Goal: Information Seeking & Learning: Learn about a topic

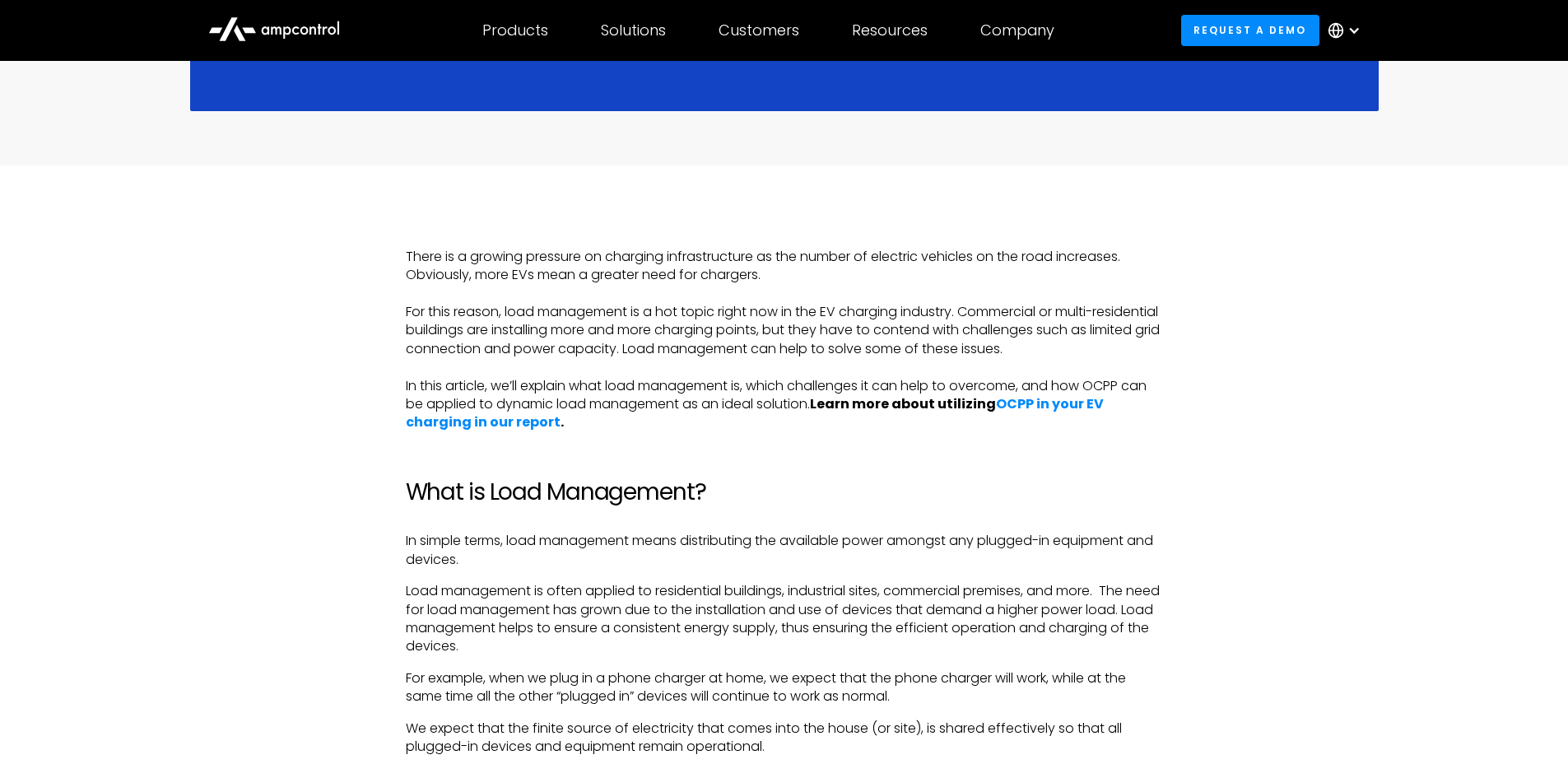
scroll to position [1070, 0]
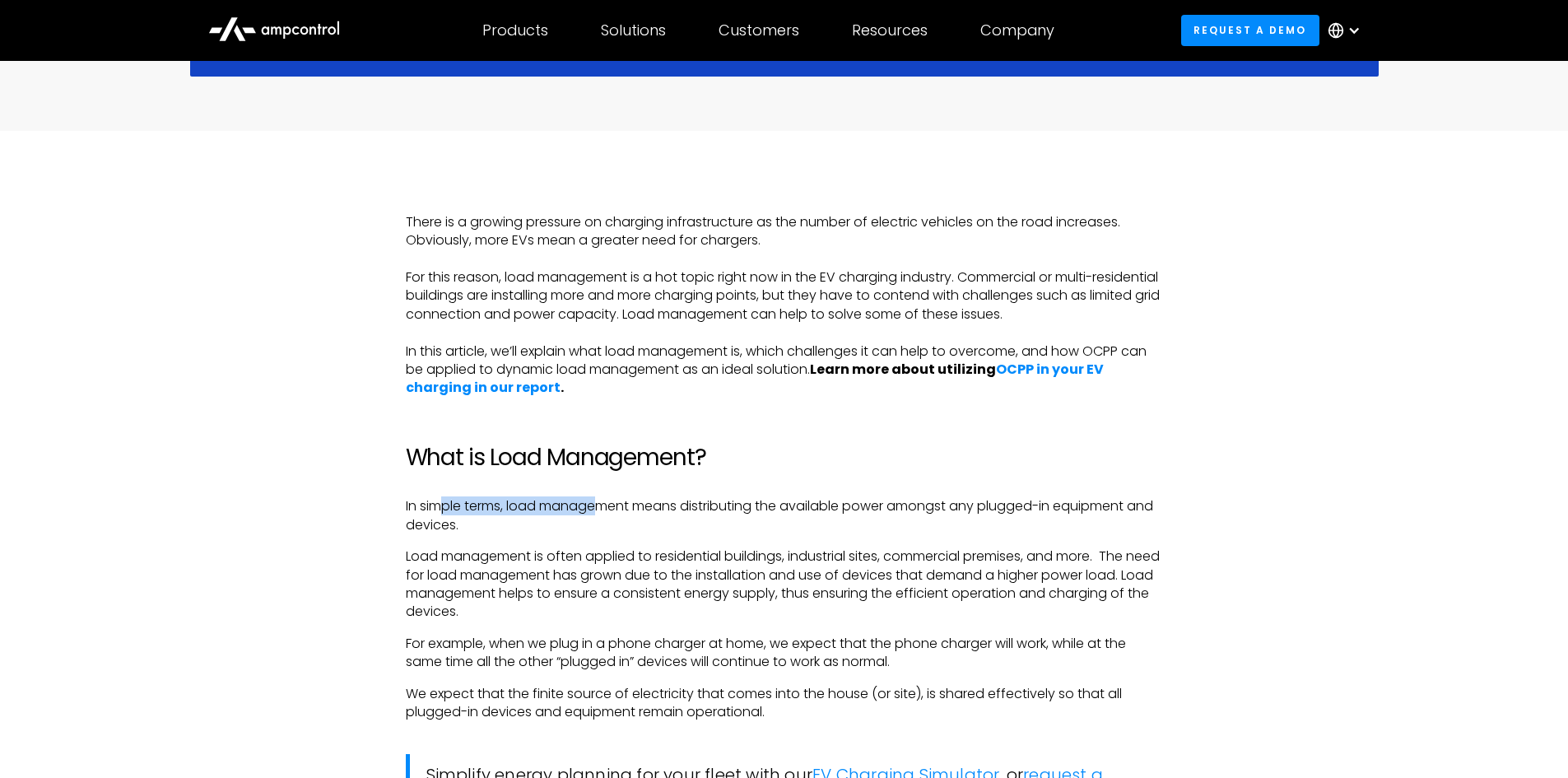
drag, startPoint x: 437, startPoint y: 511, endPoint x: 603, endPoint y: 507, distance: 166.0
click at [603, 507] on p "In simple terms, load management means distributing the available power amongst…" at bounding box center [784, 516] width 757 height 37
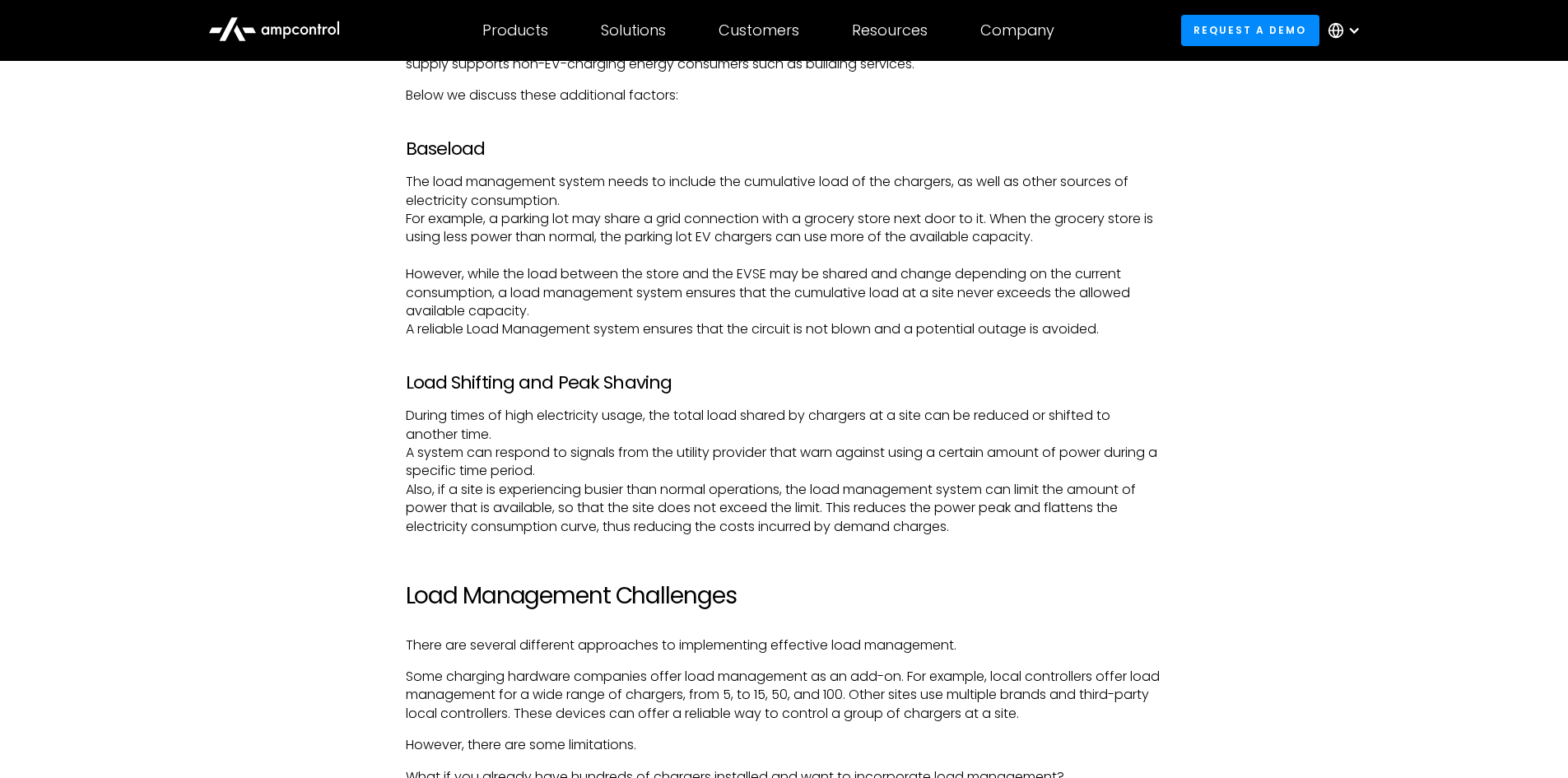
scroll to position [2882, 0]
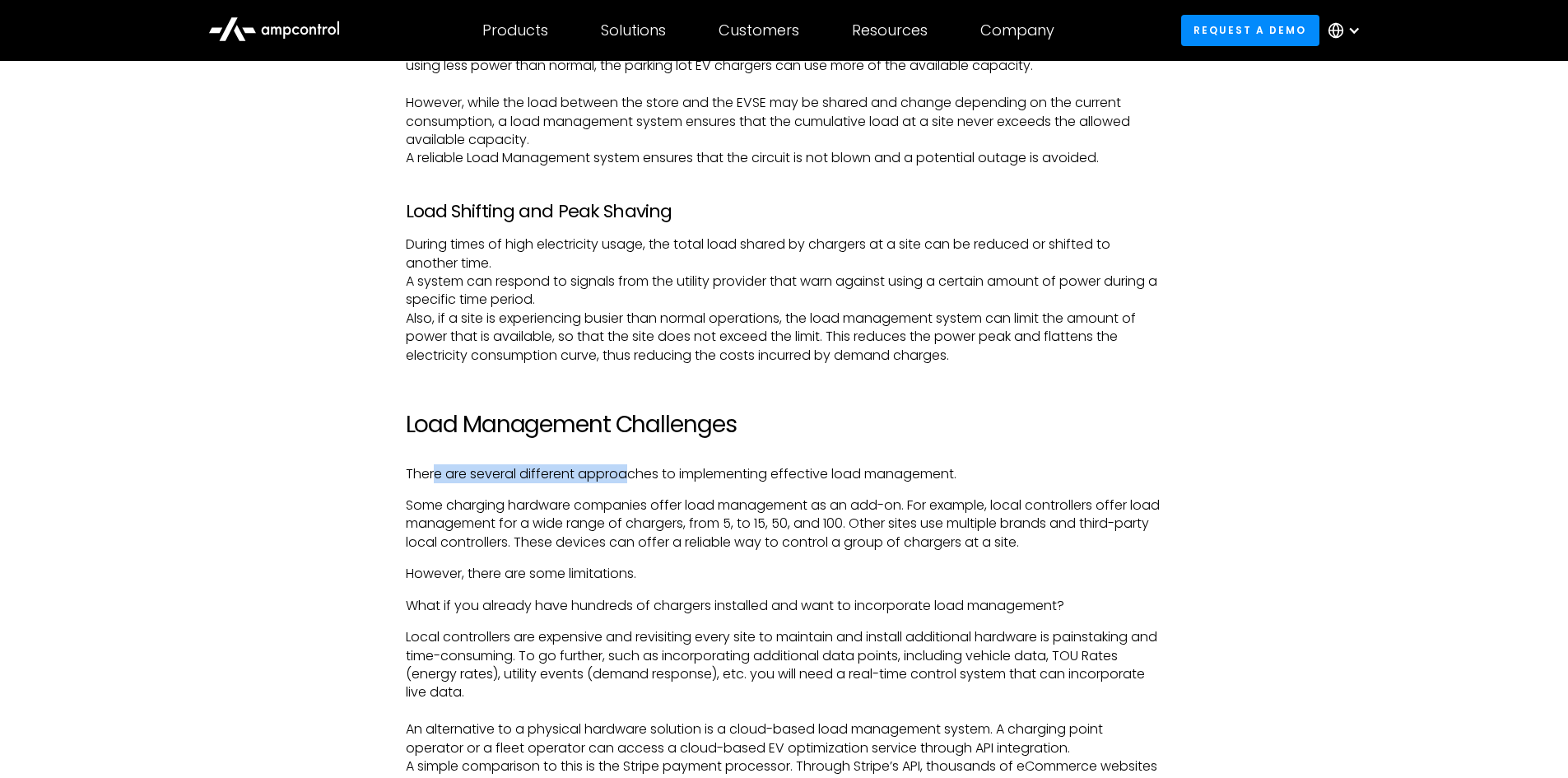
drag, startPoint x: 437, startPoint y: 477, endPoint x: 630, endPoint y: 483, distance: 193.1
click at [630, 483] on p "There are several different approaches to implementing effective load managemen…" at bounding box center [784, 475] width 757 height 18
drag, startPoint x: 672, startPoint y: 505, endPoint x: 779, endPoint y: 503, distance: 107.0
click at [779, 503] on p "Some charging hardware companies offer load management as an add-on. For exampl…" at bounding box center [784, 525] width 757 height 55
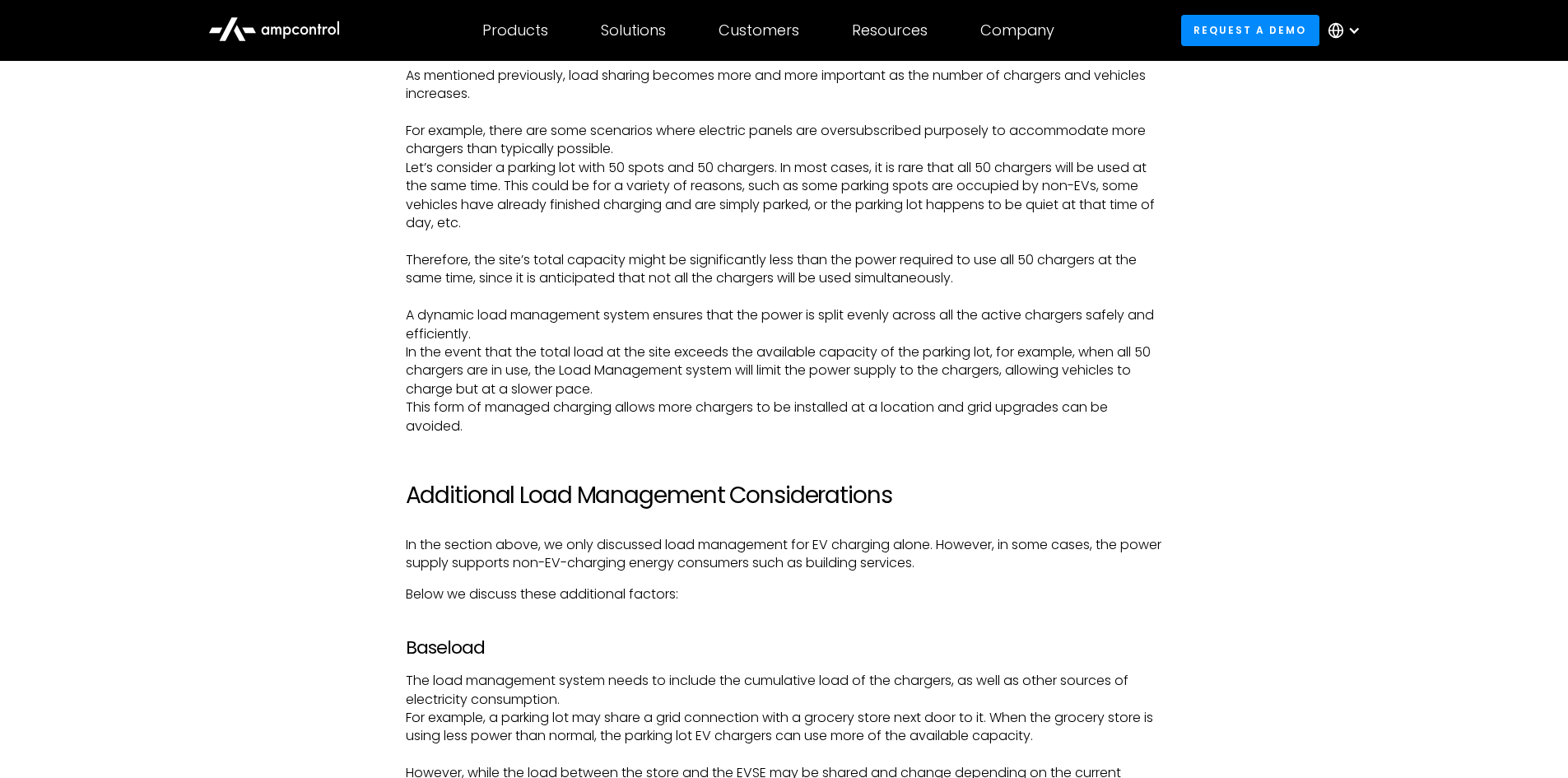
scroll to position [1729, 0]
